Goal: Register for event/course

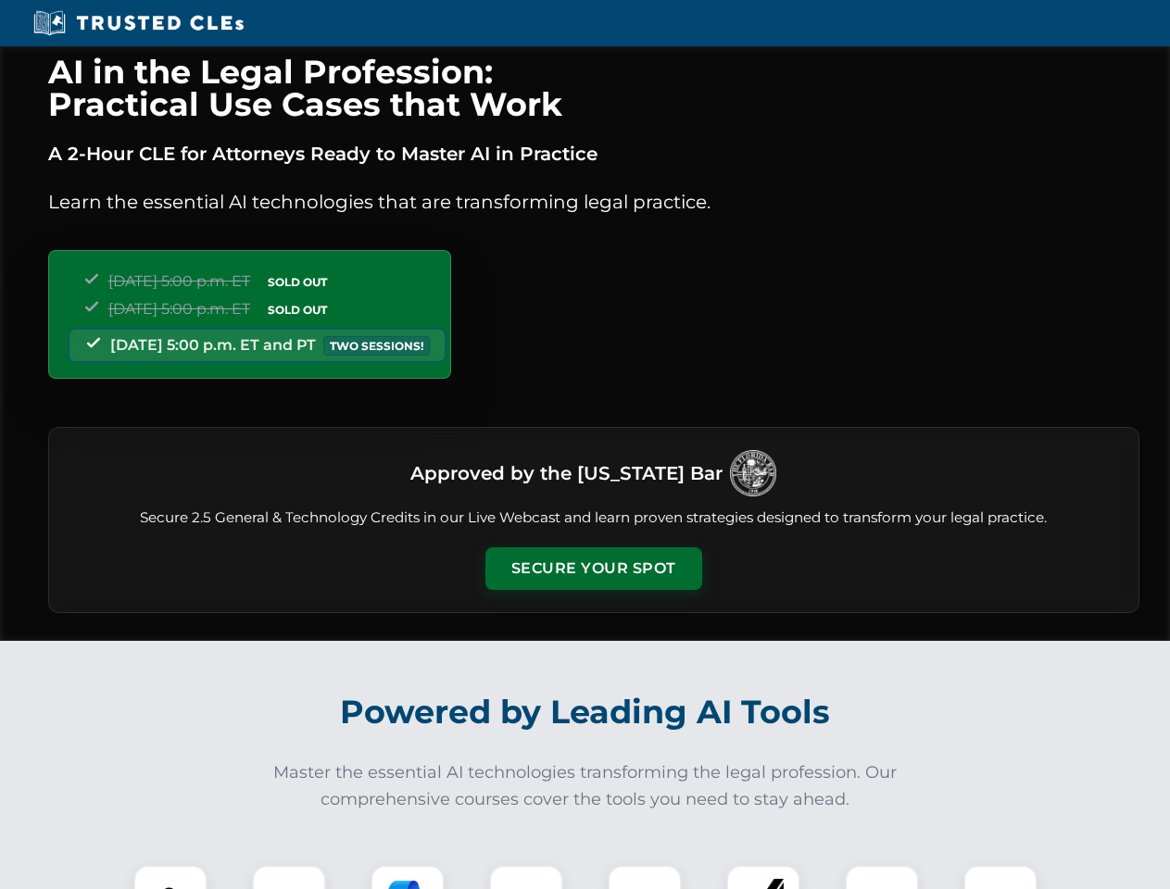
click at [593, 569] on button "Secure Your Spot" at bounding box center [593, 568] width 217 height 43
click at [170, 877] on img at bounding box center [171, 902] width 54 height 54
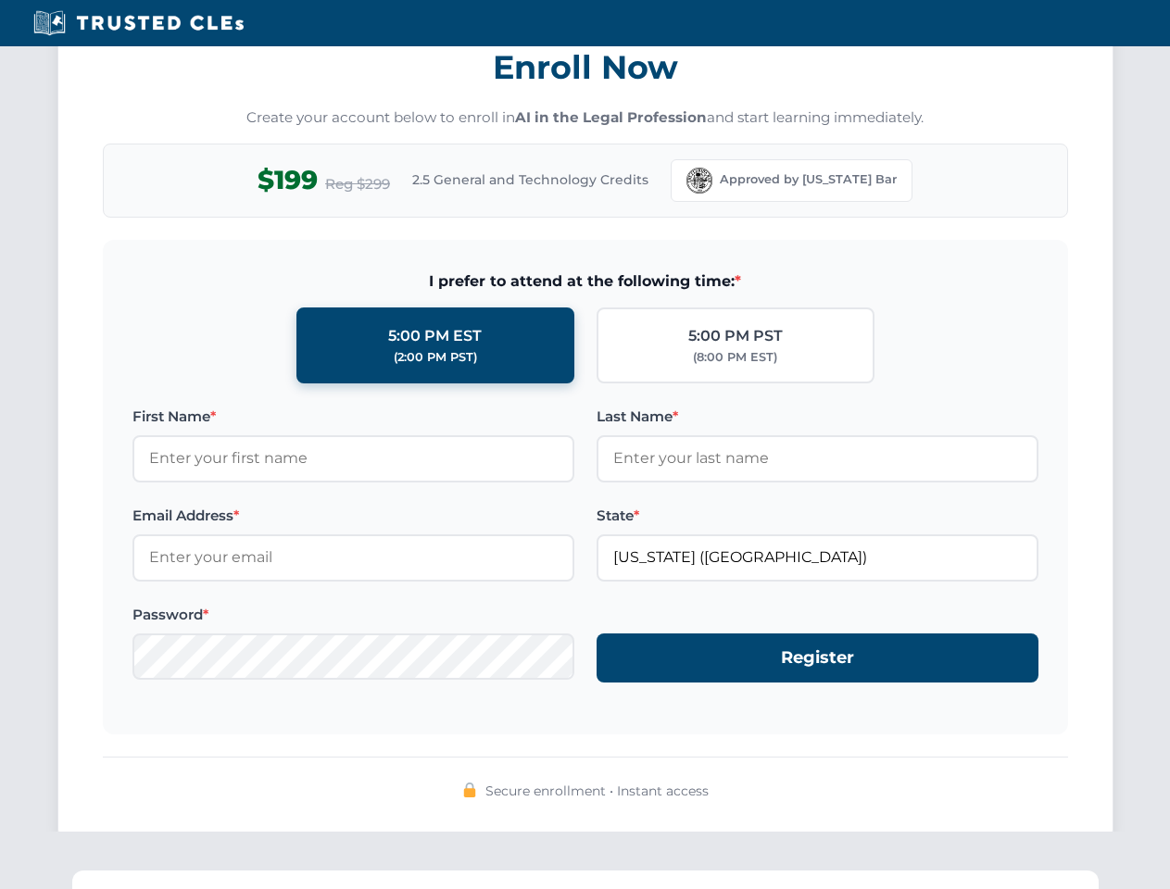
scroll to position [1818, 0]
